Goal: Information Seeking & Learning: Check status

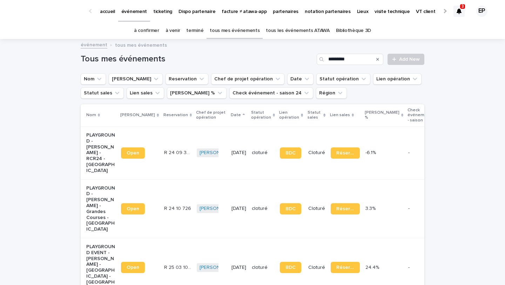
scroll to position [39, 0]
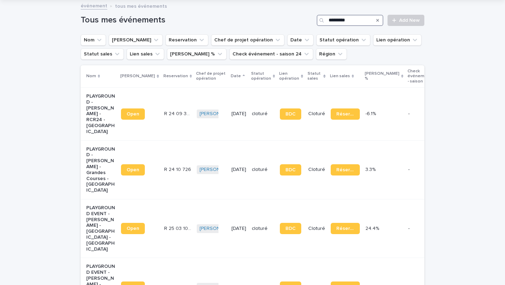
drag, startPoint x: 357, startPoint y: 20, endPoint x: 289, endPoint y: 16, distance: 68.1
click at [289, 16] on div "Tous mes événements ********* Add New" at bounding box center [253, 20] width 344 height 11
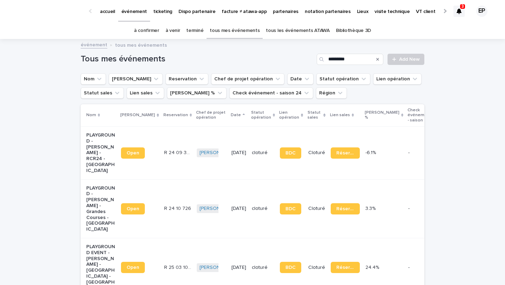
click at [460, 12] on icon at bounding box center [459, 11] width 5 height 6
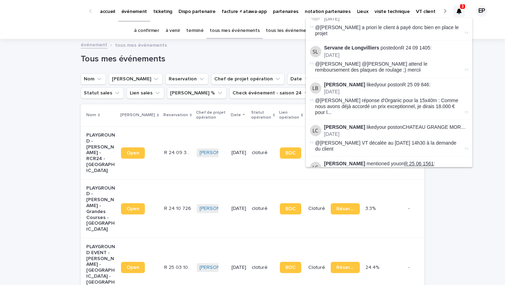
scroll to position [52, 0]
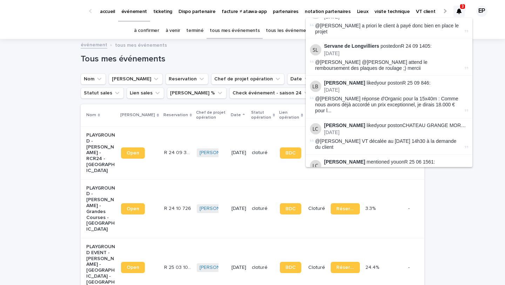
click at [416, 51] on p "[DATE]" at bounding box center [396, 53] width 144 height 6
click at [416, 46] on link "R 24 09 1405" at bounding box center [415, 46] width 29 height 6
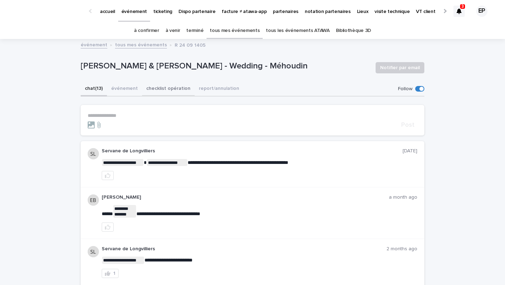
click at [175, 93] on button "checklist opération" at bounding box center [168, 89] width 53 height 15
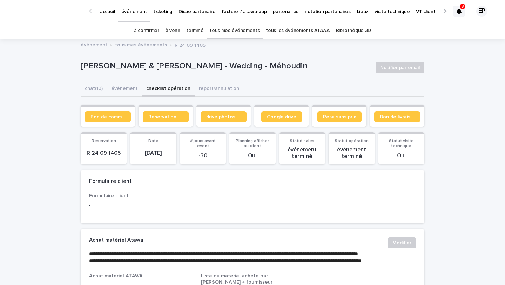
click at [291, 124] on section "Google drive" at bounding box center [281, 116] width 54 height 22
click at [291, 117] on span "Google drive" at bounding box center [281, 116] width 29 height 5
click at [247, 35] on link "tous mes événements" at bounding box center [235, 30] width 50 height 16
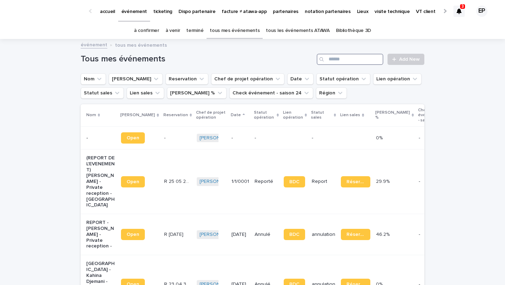
click at [365, 62] on input "Search" at bounding box center [350, 59] width 67 height 11
type input "**********"
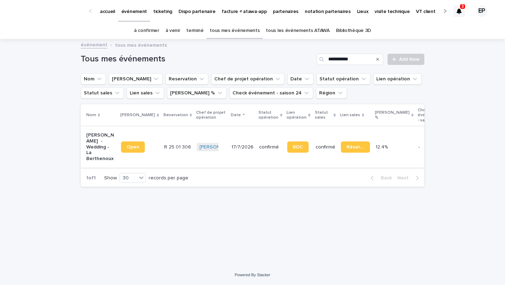
click at [137, 147] on link "Open" at bounding box center [133, 146] width 24 height 11
click at [293, 40] on div "**********" at bounding box center [253, 57] width 344 height 34
click at [293, 27] on link "tous les événements ATAWA" at bounding box center [297, 30] width 63 height 16
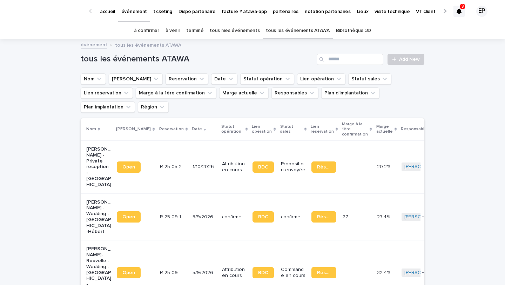
click at [341, 53] on div "tous les événements ATAWA Add New" at bounding box center [253, 57] width 344 height 34
click at [336, 57] on input "Search" at bounding box center [350, 59] width 67 height 11
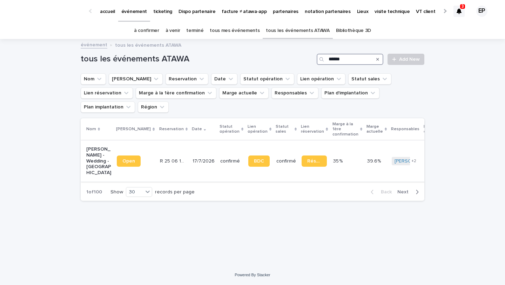
type input "******"
click at [157, 147] on td "R 25 06 155 R 25 06 155" at bounding box center [173, 160] width 33 height 41
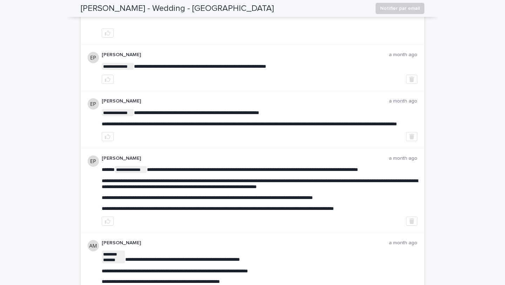
scroll to position [330, 0]
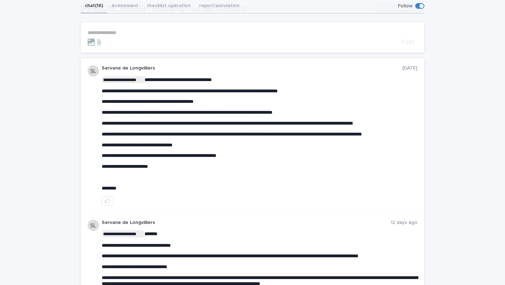
scroll to position [224, 0]
